Goal: Task Accomplishment & Management: Use online tool/utility

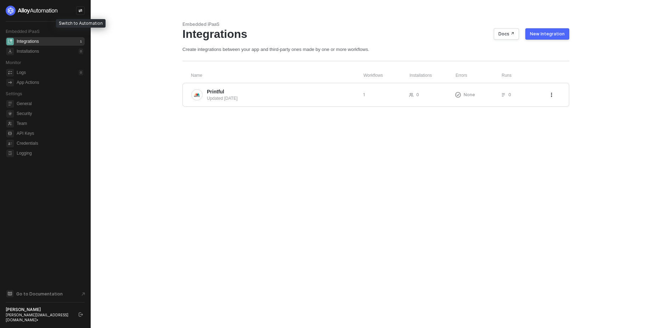
click at [79, 12] on icon "icon-swap" at bounding box center [80, 11] width 4 height 4
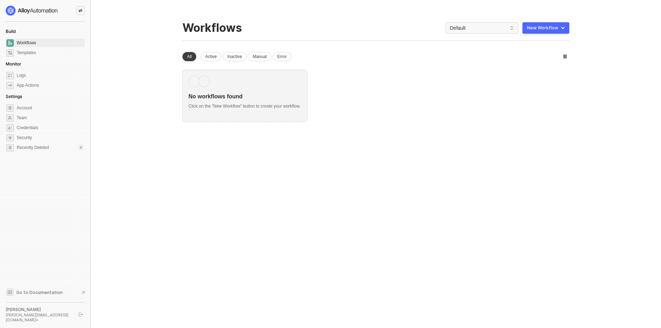
click at [553, 26] on div "New Workflow" at bounding box center [542, 28] width 31 height 6
click at [519, 55] on div "Start From Scratch" at bounding box center [526, 56] width 36 height 7
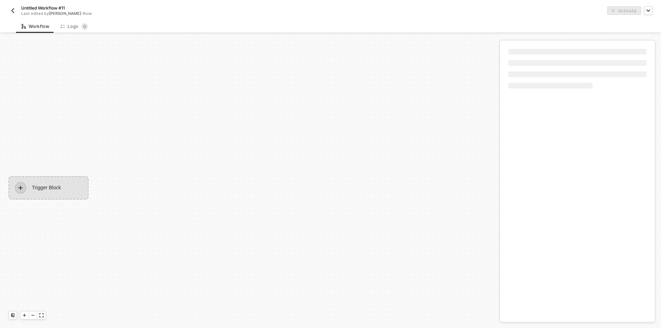
scroll to position [13, 0]
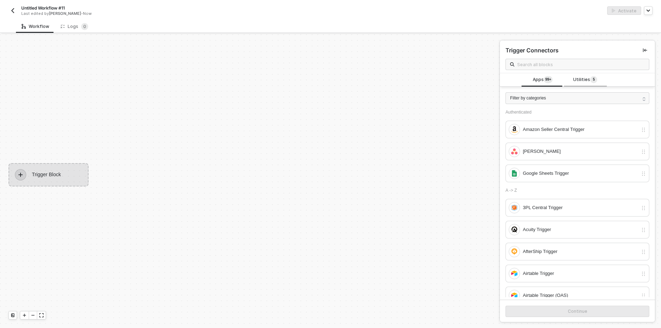
click at [582, 80] on span "Utilities 5" at bounding box center [585, 80] width 24 height 8
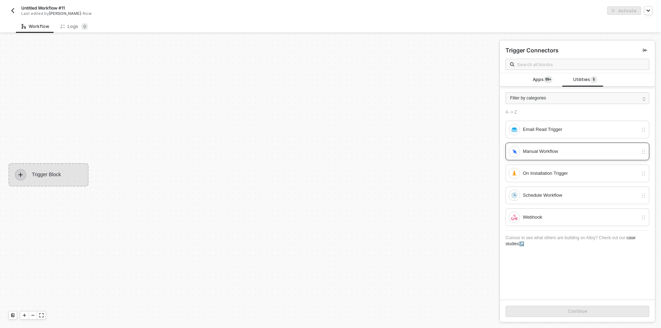
click at [547, 151] on div "Manual Workflow" at bounding box center [580, 152] width 115 height 8
click at [549, 309] on button "Continue" at bounding box center [578, 311] width 144 height 11
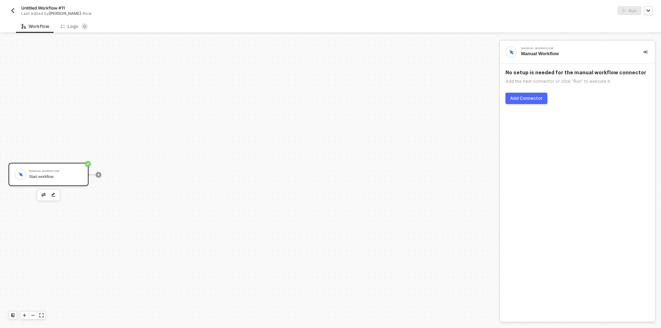
click at [530, 99] on div "Add Connector" at bounding box center [526, 99] width 33 height 6
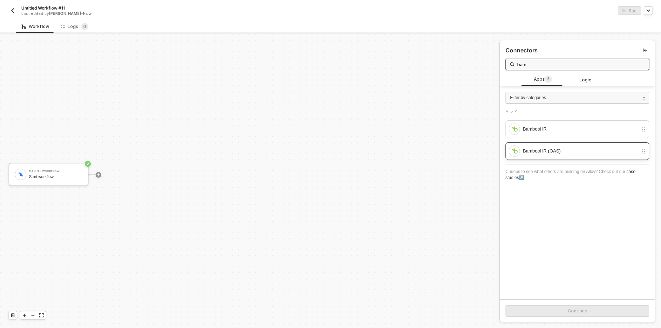
type input "bam"
click at [581, 152] on div "BambooHR (OAS)" at bounding box center [580, 151] width 115 height 8
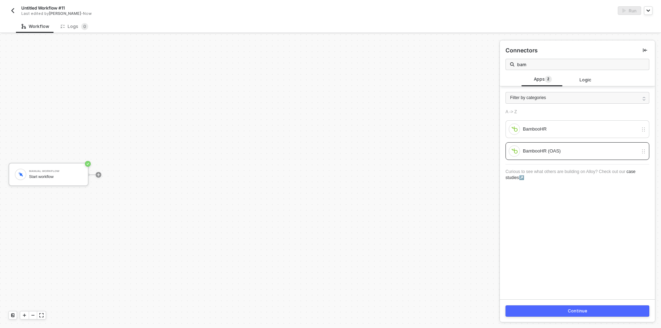
click at [547, 314] on button "Continue" at bounding box center [578, 311] width 144 height 11
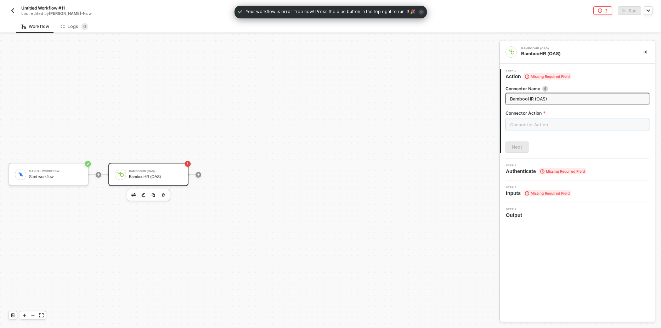
click at [537, 124] on input "text" at bounding box center [578, 124] width 144 height 11
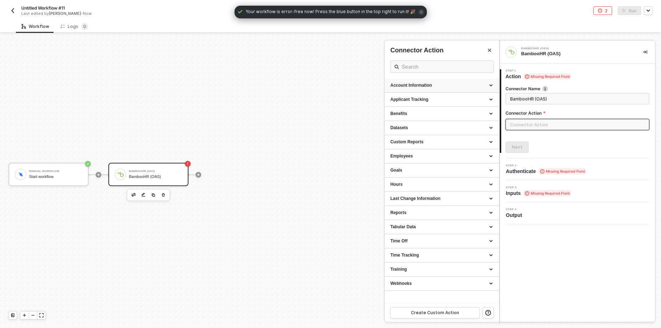
click at [425, 87] on div "Account Information" at bounding box center [441, 86] width 103 height 6
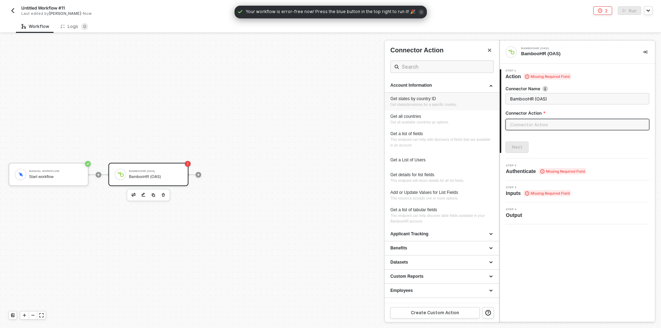
click at [424, 100] on div "Get states by country ID" at bounding box center [441, 99] width 103 height 6
type input "Get states/provinces for a specific country."
type input "Account Information - Get states by country ID"
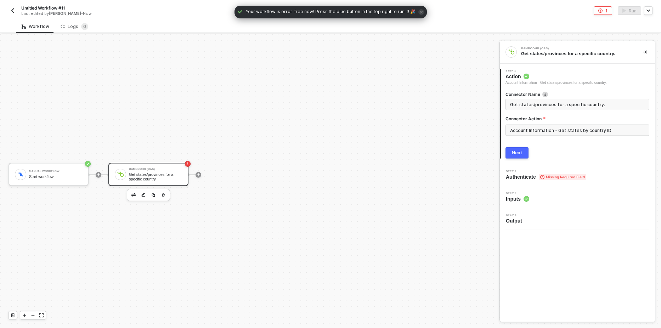
click at [517, 150] on div "Next" at bounding box center [517, 153] width 11 height 6
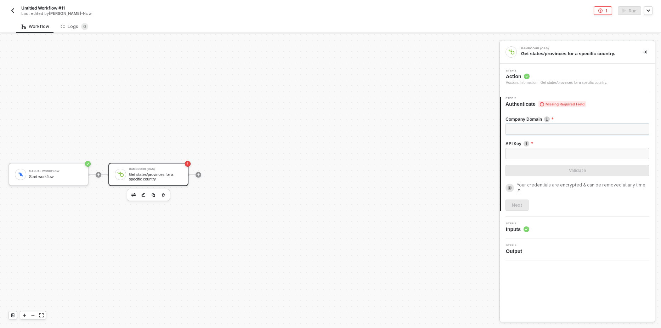
click at [538, 130] on input "Company Domain" at bounding box center [578, 129] width 144 height 11
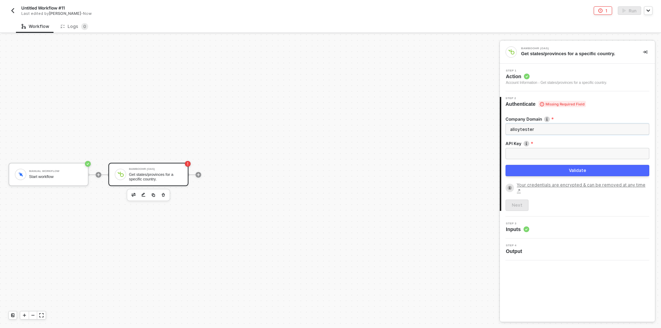
type input "alloytester"
click at [524, 153] on input "API Key" at bounding box center [578, 153] width 144 height 11
paste input "ef42827906a6e7e0ed3e8fda7fd52491b4c758f2"
type input "ef42827906a6e7e0ed3e8fda7fd52491b4c758f2"
click at [539, 172] on button "Validate" at bounding box center [578, 170] width 144 height 11
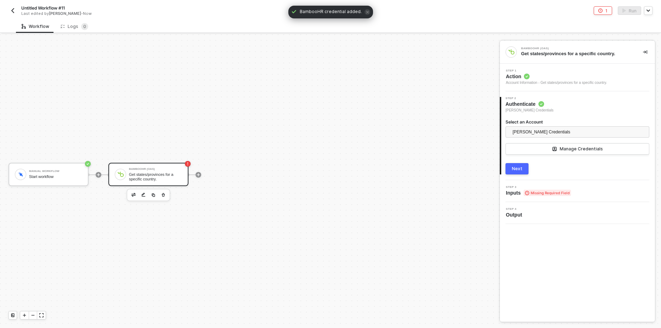
click at [519, 169] on div "Next" at bounding box center [517, 169] width 11 height 6
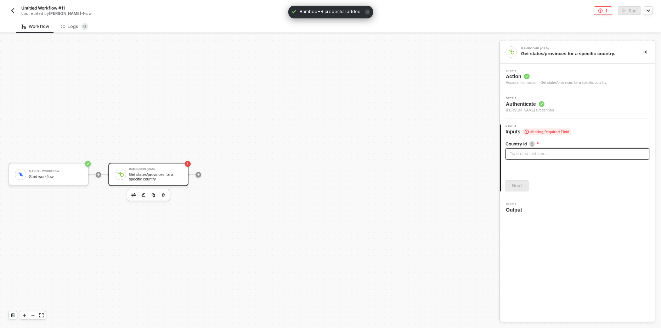
click at [548, 152] on div "Type or select items ﻿" at bounding box center [577, 154] width 135 height 7
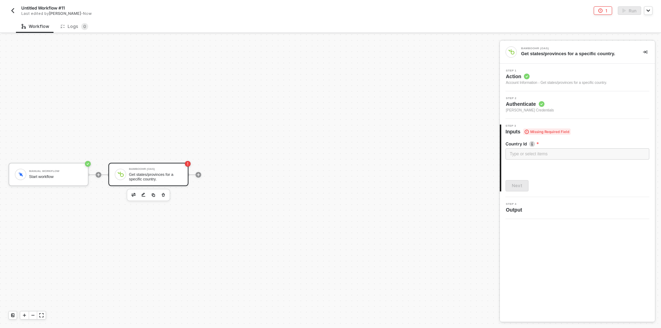
click at [558, 79] on span "Action" at bounding box center [556, 76] width 101 height 7
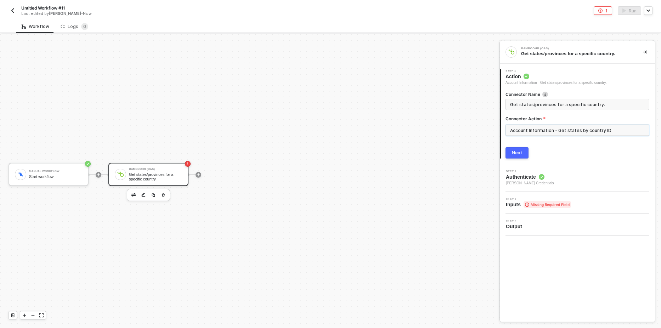
click at [549, 134] on input "Account Information - Get states by country ID" at bounding box center [578, 130] width 144 height 11
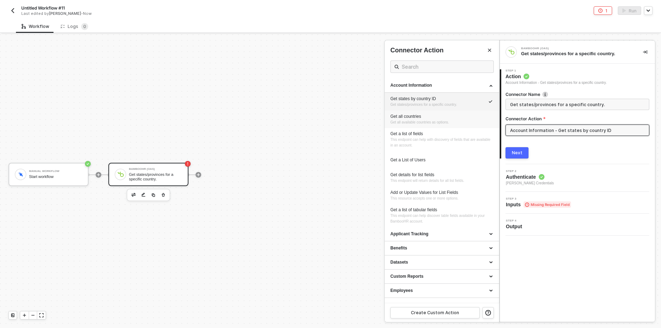
click at [435, 117] on div "Get all countries" at bounding box center [441, 117] width 103 height 6
type input "Get all available countries as options."
type input "Account Information - Get all countries"
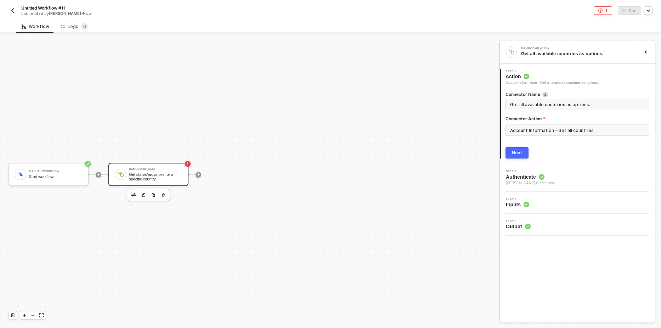
click at [525, 151] on button "Next" at bounding box center [517, 152] width 23 height 11
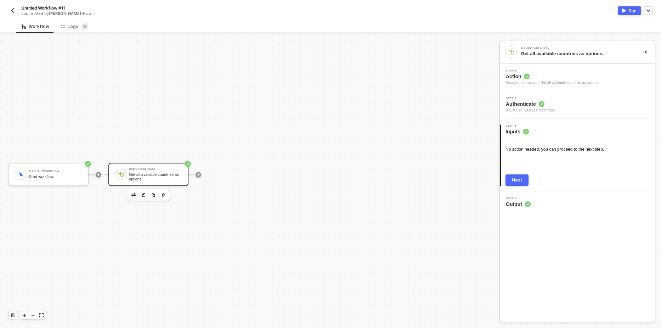
click at [625, 10] on img "button" at bounding box center [625, 11] width 4 height 4
click at [521, 182] on div "Next" at bounding box center [517, 181] width 11 height 6
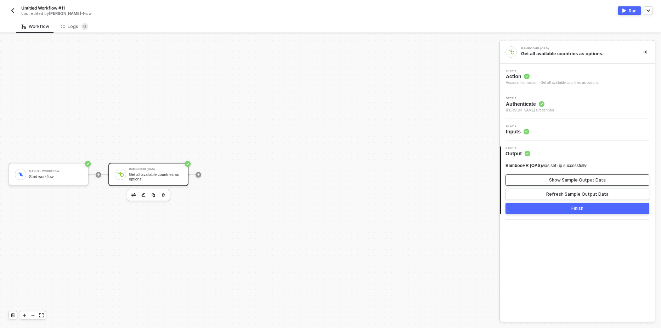
click at [561, 180] on div "Show Sample Output Data" at bounding box center [577, 181] width 57 height 6
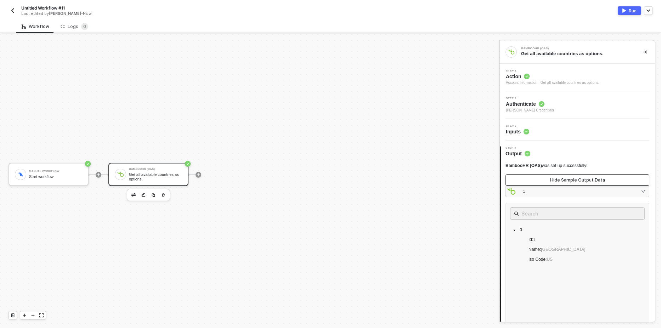
click at [561, 180] on div "Hide Sample Output Data" at bounding box center [577, 181] width 55 height 6
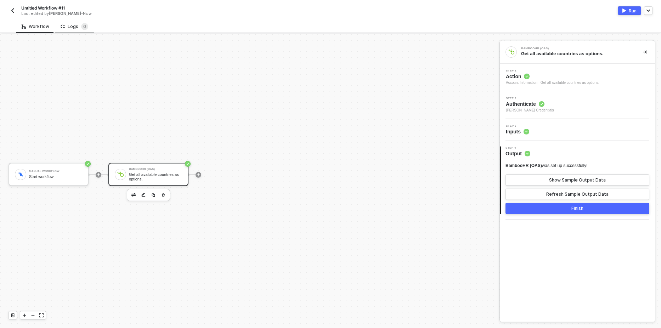
click at [71, 25] on div "Logs 0" at bounding box center [75, 26] width 28 height 7
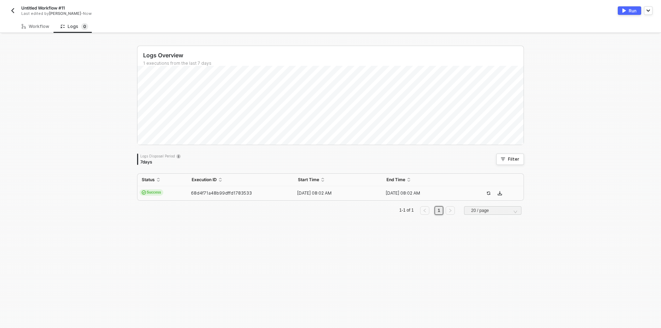
click at [161, 191] on div "Success" at bounding box center [150, 193] width 26 height 6
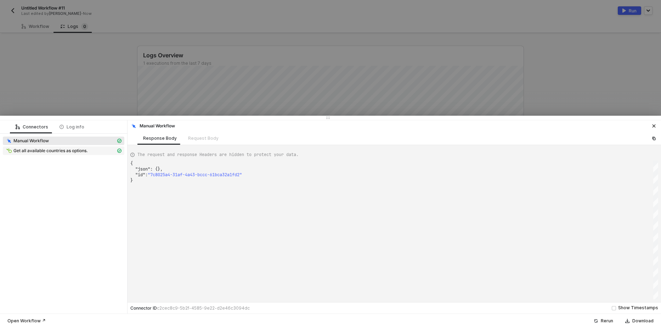
click at [69, 152] on span "Get all available countries as options." at bounding box center [50, 151] width 74 height 6
type textarea "{ "json": [ { "id": "1", "name": "United States", "isoCode": "US" }, { "id": "2…"
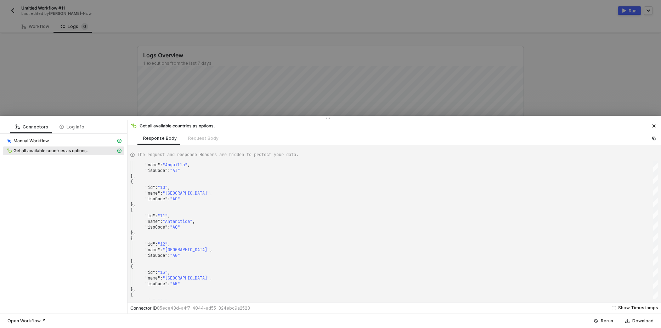
drag, startPoint x: 90, startPoint y: 63, endPoint x: 60, endPoint y: 36, distance: 40.7
click at [89, 62] on div at bounding box center [330, 164] width 661 height 328
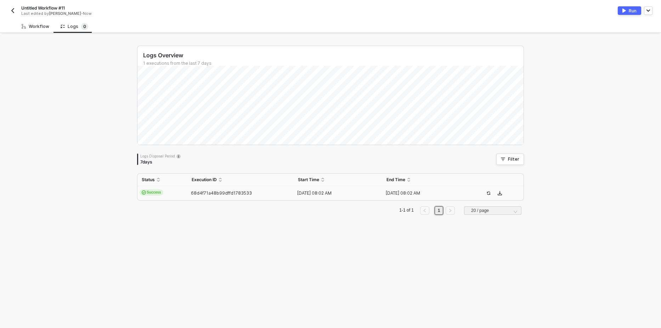
click at [36, 28] on div "Workflow" at bounding box center [36, 27] width 28 height 6
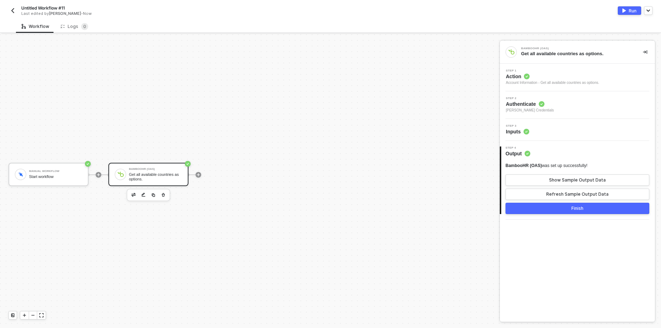
drag, startPoint x: 440, startPoint y: 118, endPoint x: 410, endPoint y: 111, distance: 31.1
click at [440, 118] on div "Manual Workflow Start workflow BambooHR (OAS) Get all available countries as op…" at bounding box center [248, 174] width 496 height 307
click at [560, 81] on div "Account Information - Get all available countries as options." at bounding box center [552, 83] width 93 height 6
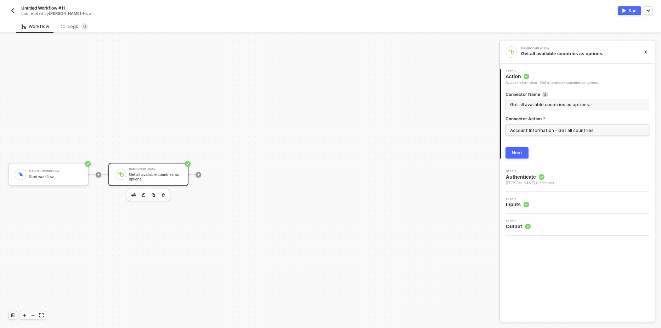
click at [551, 131] on input "Account Information - Get all countries" at bounding box center [578, 130] width 144 height 11
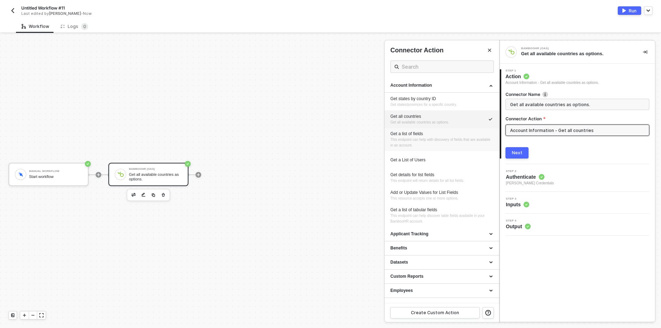
click at [430, 139] on span "This endpoint can help with discovery of fields that are available in an accoun…" at bounding box center [440, 143] width 101 height 10
type input "This endpoint can help with discovery of fields that are available in an accoun…"
type input "Account Information - Get a list of fields"
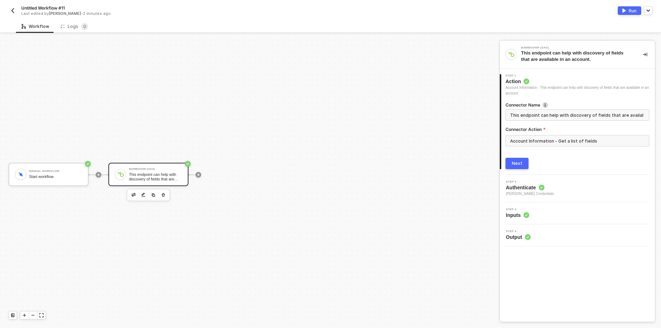
click at [515, 162] on div "Next" at bounding box center [517, 164] width 11 height 6
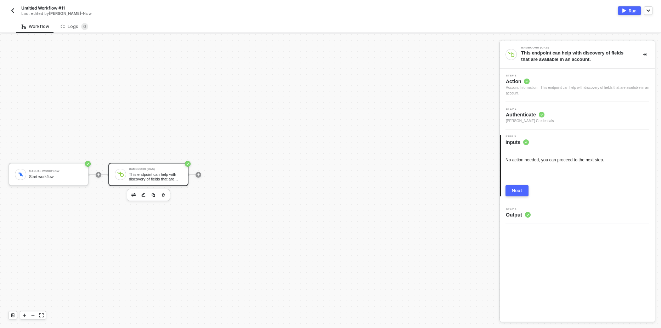
click at [558, 81] on span "Action" at bounding box center [578, 81] width 144 height 7
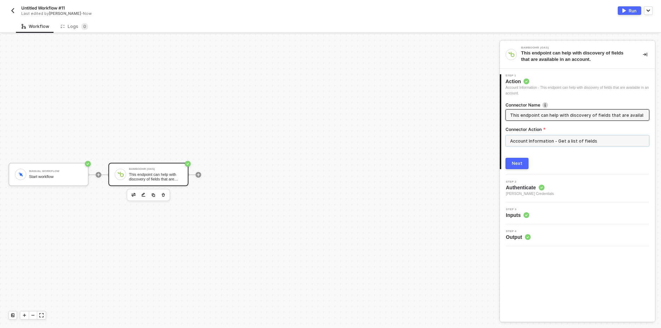
click at [542, 143] on input "Account Information - Get a list of fields" at bounding box center [578, 140] width 144 height 11
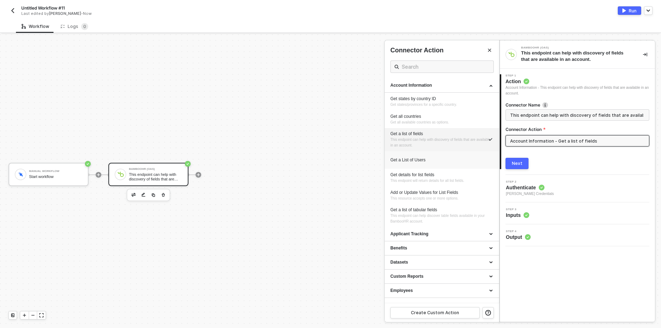
click at [431, 161] on div "Get a List of Users" at bounding box center [441, 160] width 103 height 6
type input "Account Information - Get a List of Users"
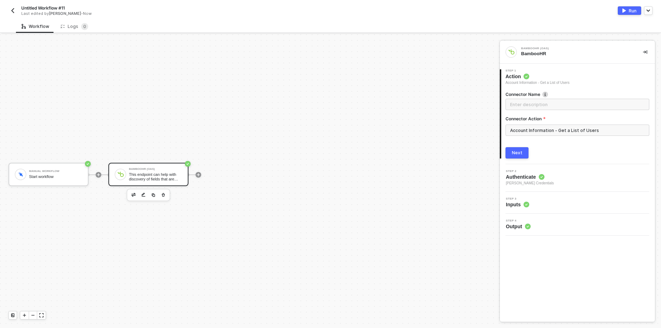
click at [517, 155] on div "Next" at bounding box center [517, 153] width 11 height 6
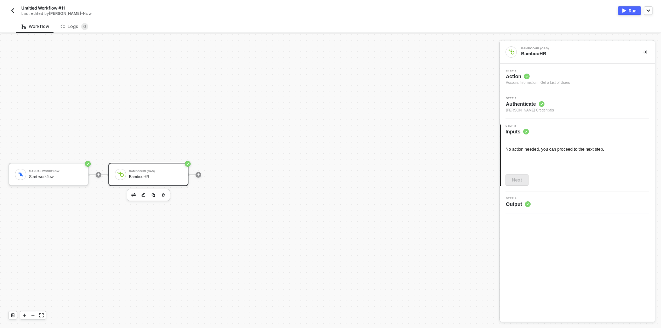
click at [558, 79] on span "Action" at bounding box center [538, 76] width 64 height 7
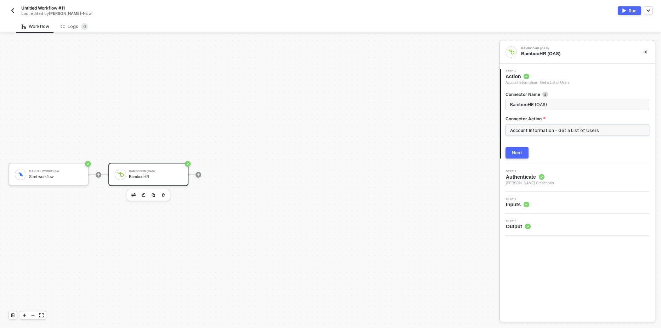
click at [547, 130] on input "Account Information - Get a List of Users" at bounding box center [578, 130] width 144 height 11
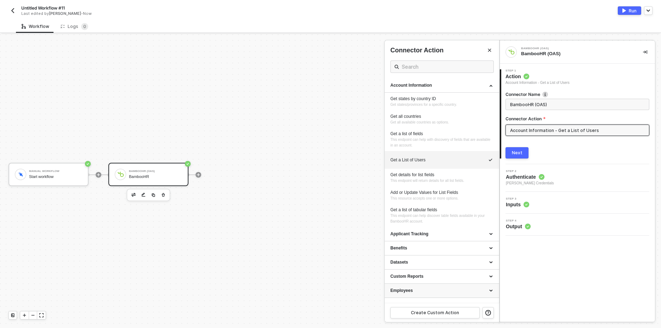
scroll to position [85, 0]
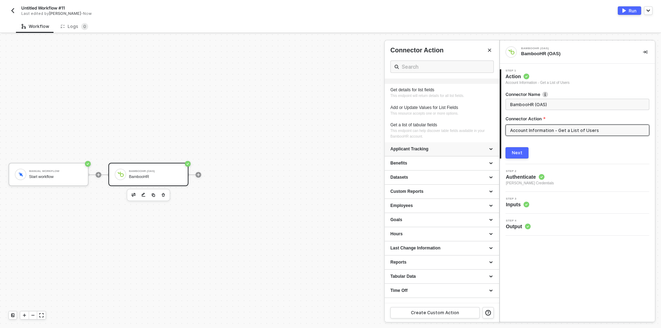
click at [436, 149] on div "Applicant Tracking" at bounding box center [441, 149] width 103 height 6
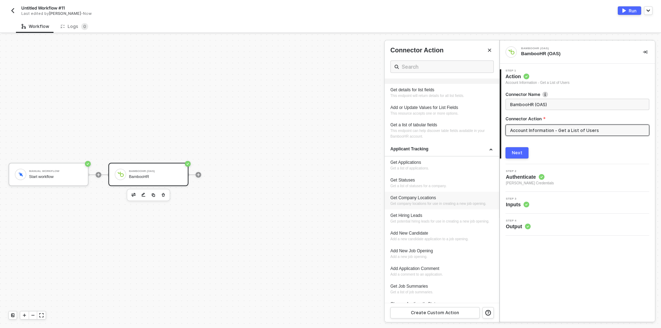
click at [433, 193] on li "Get Company Locations Get company locations for use in creating a new job openi…" at bounding box center [442, 201] width 114 height 18
type input "Get company locations for use in creating a new job opening."
type input "Applicant Tracking - Get Company Locations"
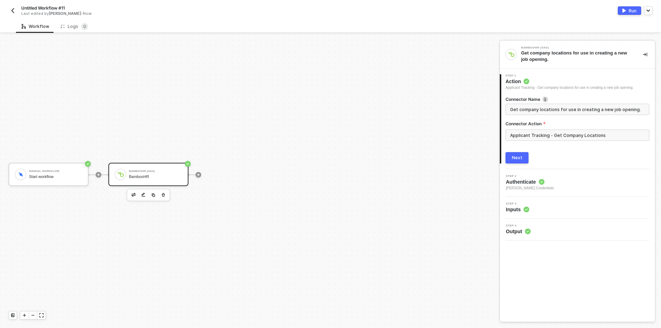
click at [514, 156] on div "Next" at bounding box center [517, 158] width 11 height 6
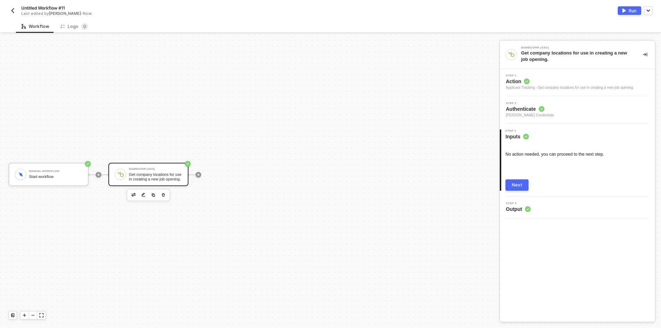
click at [568, 80] on span "Action" at bounding box center [570, 81] width 128 height 7
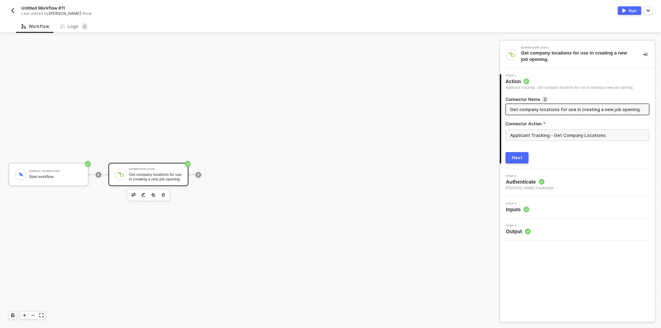
click at [544, 141] on div "Applicant Tracking - Get Company Locations" at bounding box center [578, 138] width 144 height 17
click at [543, 135] on input "Applicant Tracking - Get Company Locations" at bounding box center [578, 135] width 144 height 11
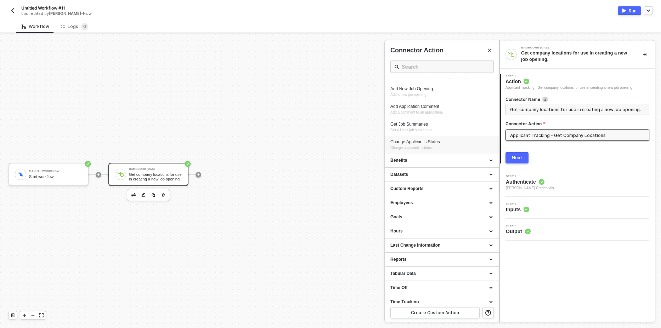
scroll to position [68, 0]
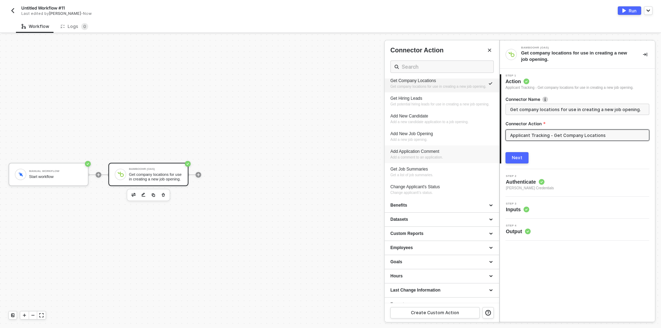
click at [438, 160] on div "Add Application Comment Add a comment to an application." at bounding box center [441, 155] width 103 height 12
type input "Add a comment to an application."
type input "Applicant Tracking - Add Application Comment"
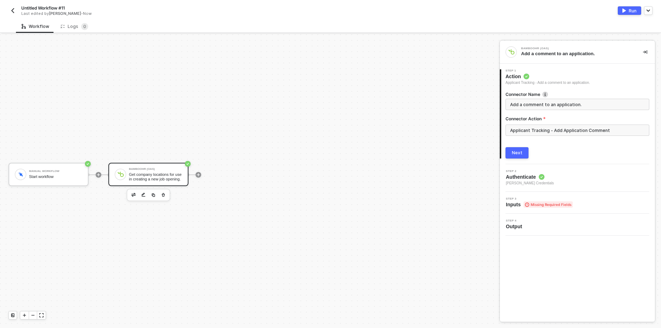
click at [521, 156] on div "Next" at bounding box center [517, 153] width 11 height 6
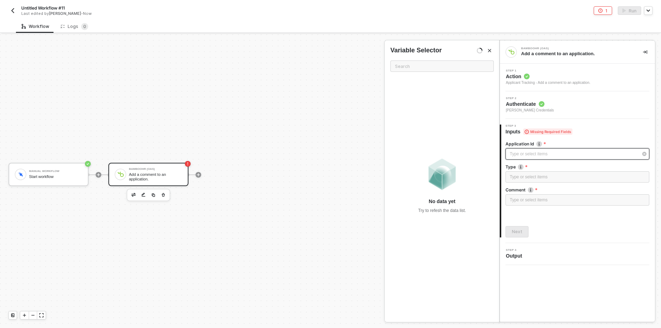
click at [543, 154] on div "Type or select items ﻿" at bounding box center [574, 154] width 128 height 7
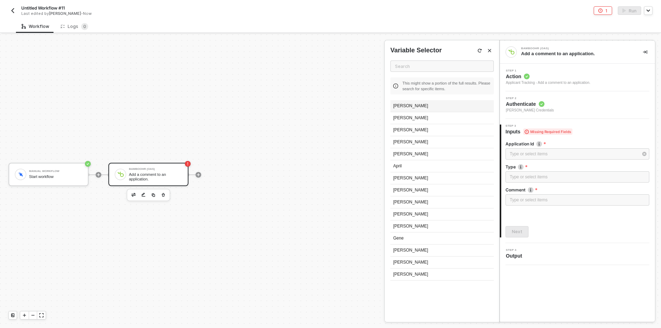
click at [425, 106] on div "[PERSON_NAME]" at bounding box center [441, 106] width 103 height 12
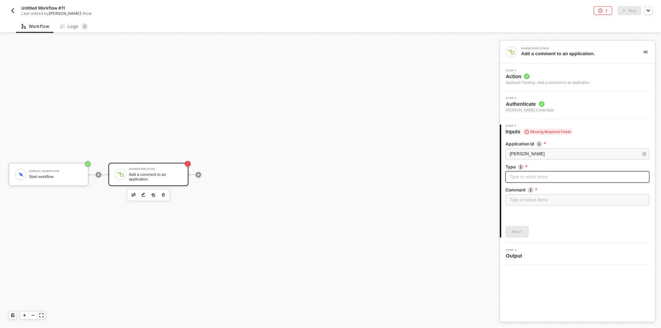
click at [524, 179] on div "Type or select items ﻿" at bounding box center [577, 177] width 135 height 7
click at [518, 197] on div "Type or select items ﻿" at bounding box center [577, 200] width 135 height 7
drag, startPoint x: 446, startPoint y: 136, endPoint x: 453, endPoint y: 130, distance: 9.0
click at [447, 135] on div "Manual Workflow Start workflow BambooHR (OAS) Add a comment to an application." at bounding box center [248, 174] width 496 height 307
